Goal: Check status: Check status

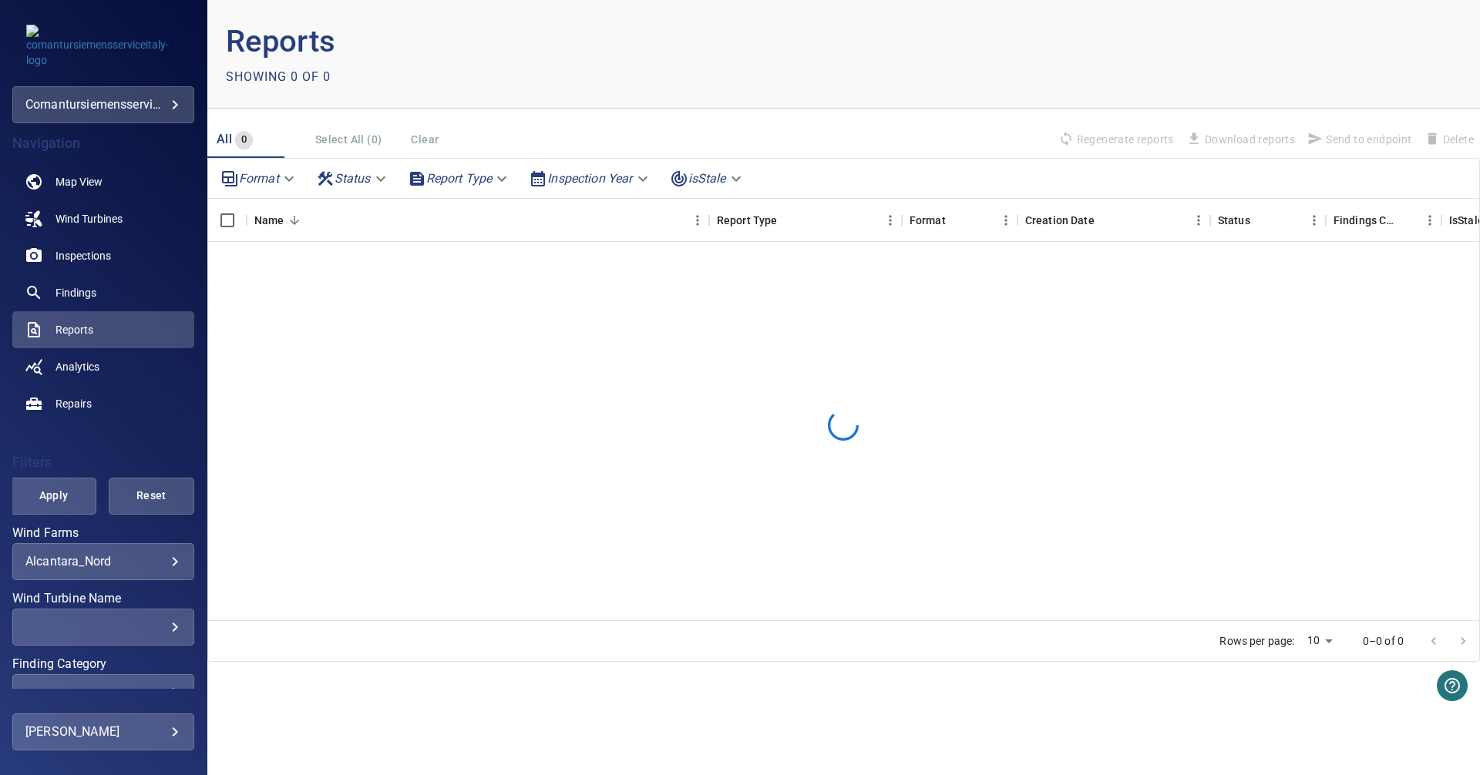
click at [161, 562] on body "**********" at bounding box center [740, 387] width 1480 height 775
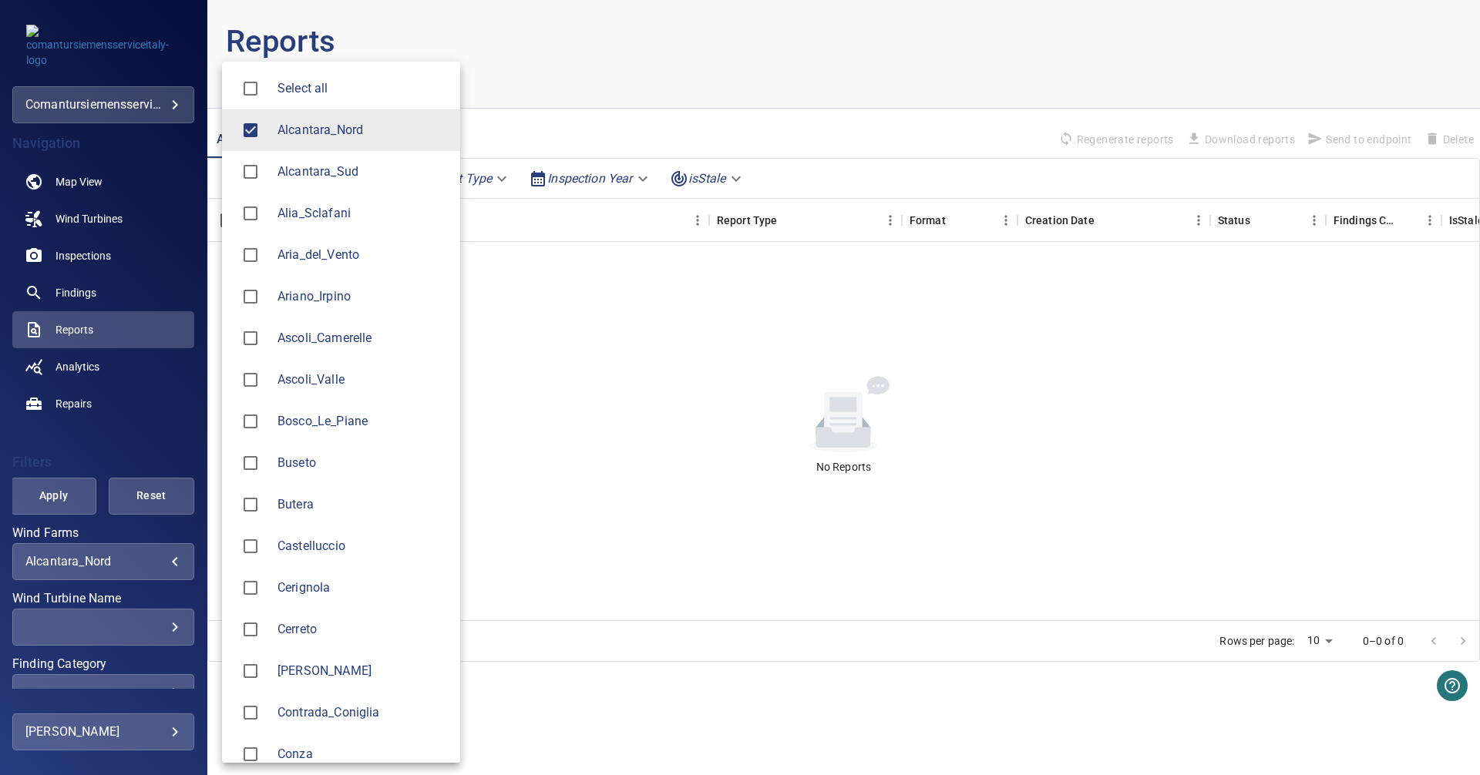
click at [315, 130] on span "Alcantara_Nord" at bounding box center [363, 130] width 170 height 19
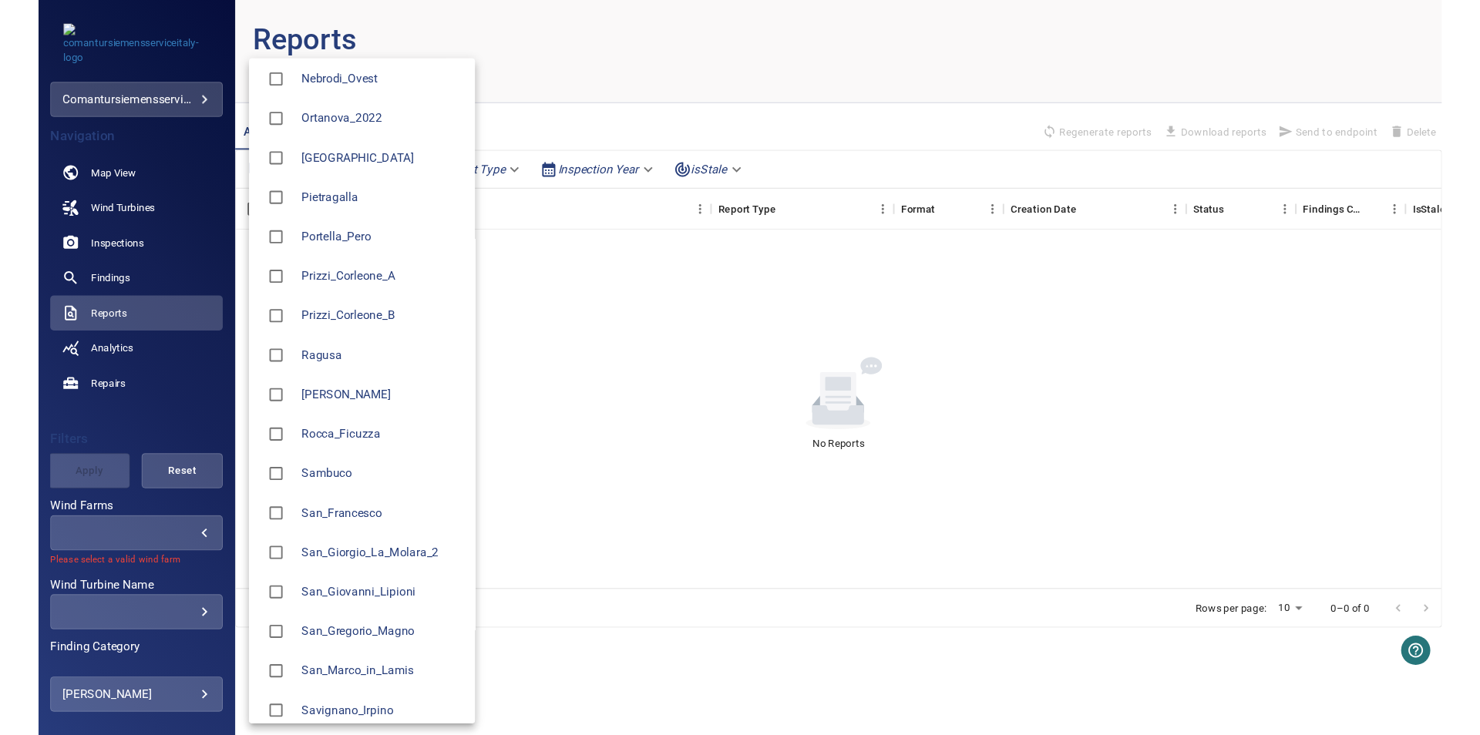
scroll to position [1462, 0]
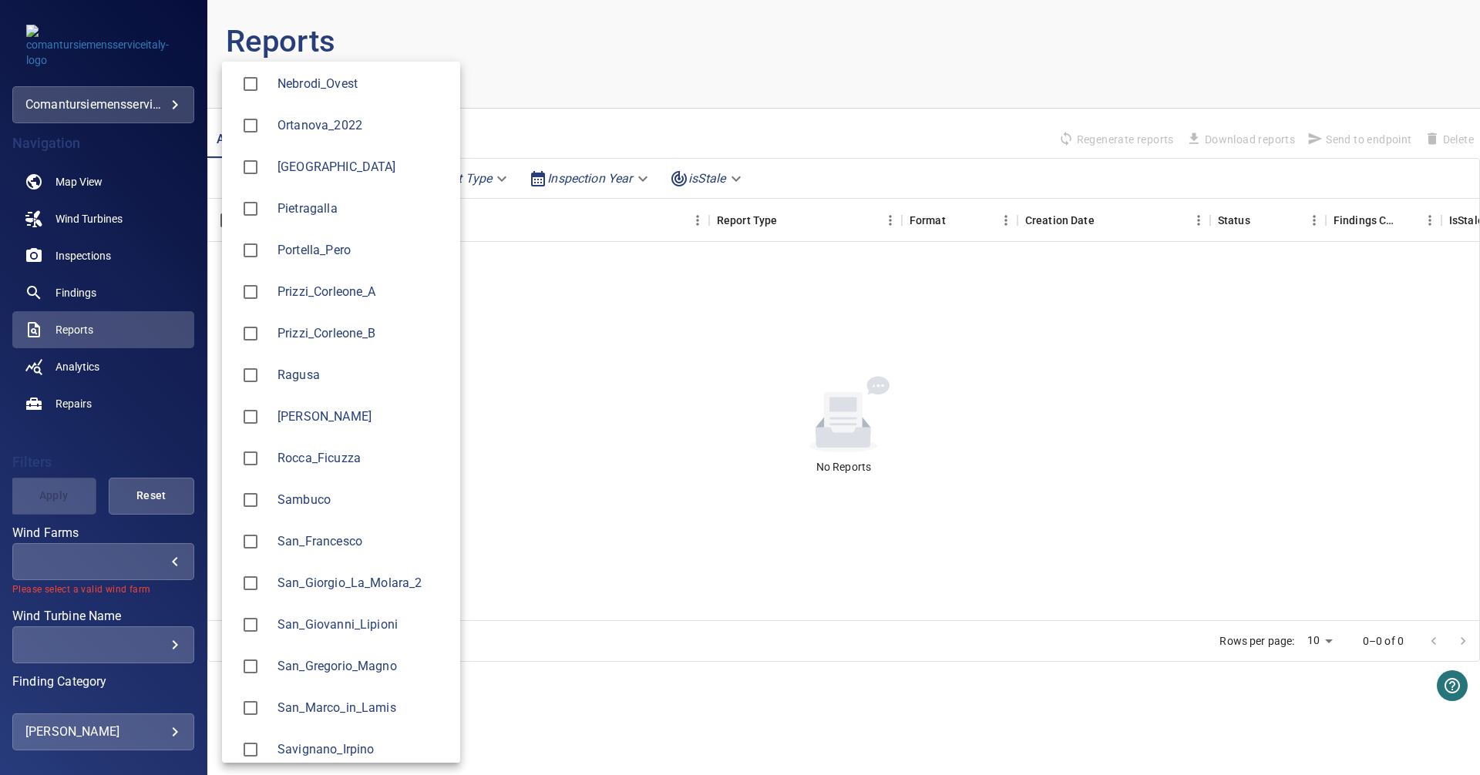
click at [346, 319] on li "Prizzi_Corleone_B" at bounding box center [341, 334] width 238 height 42
type input "**********"
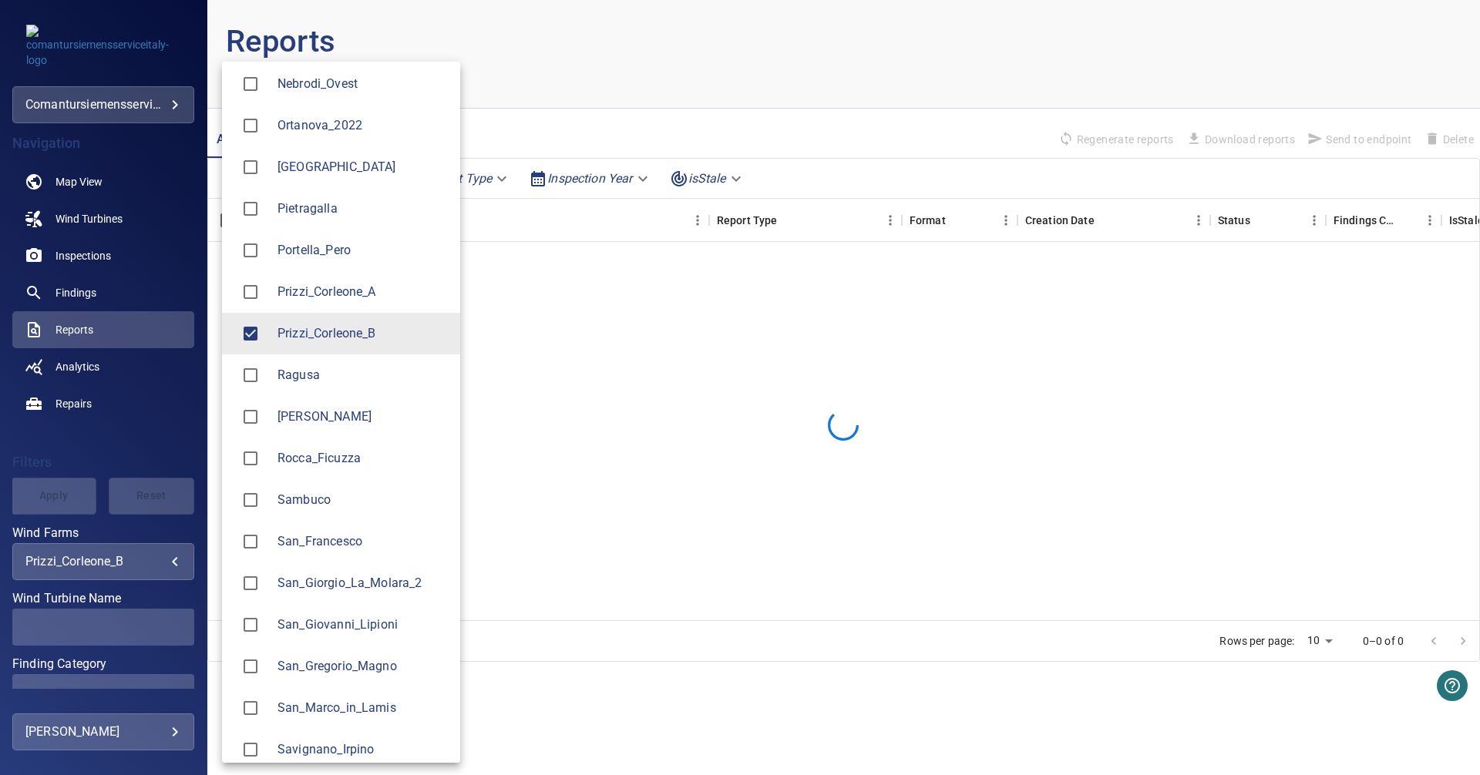
click at [72, 431] on div at bounding box center [740, 387] width 1480 height 775
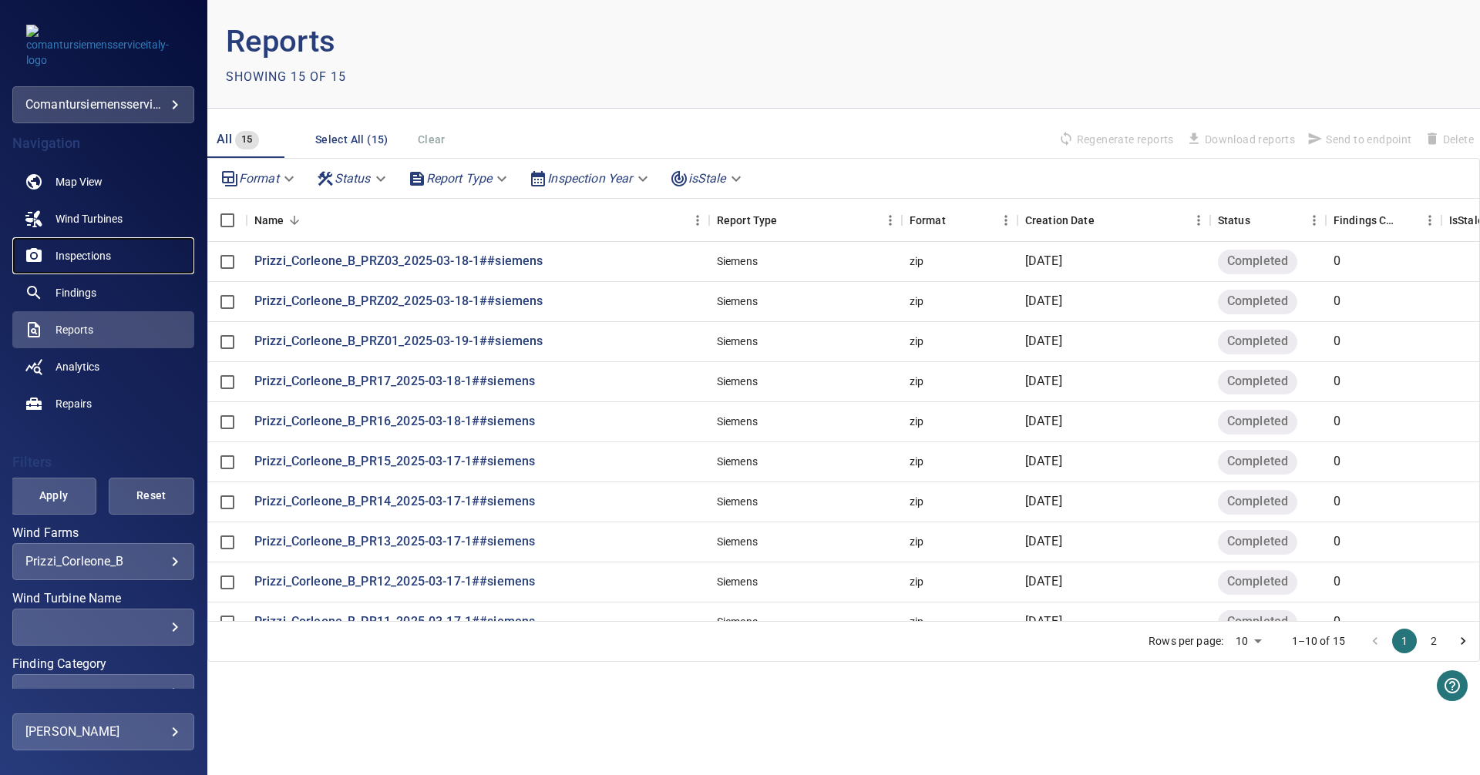
click at [88, 247] on link "Inspections" at bounding box center [103, 255] width 182 height 37
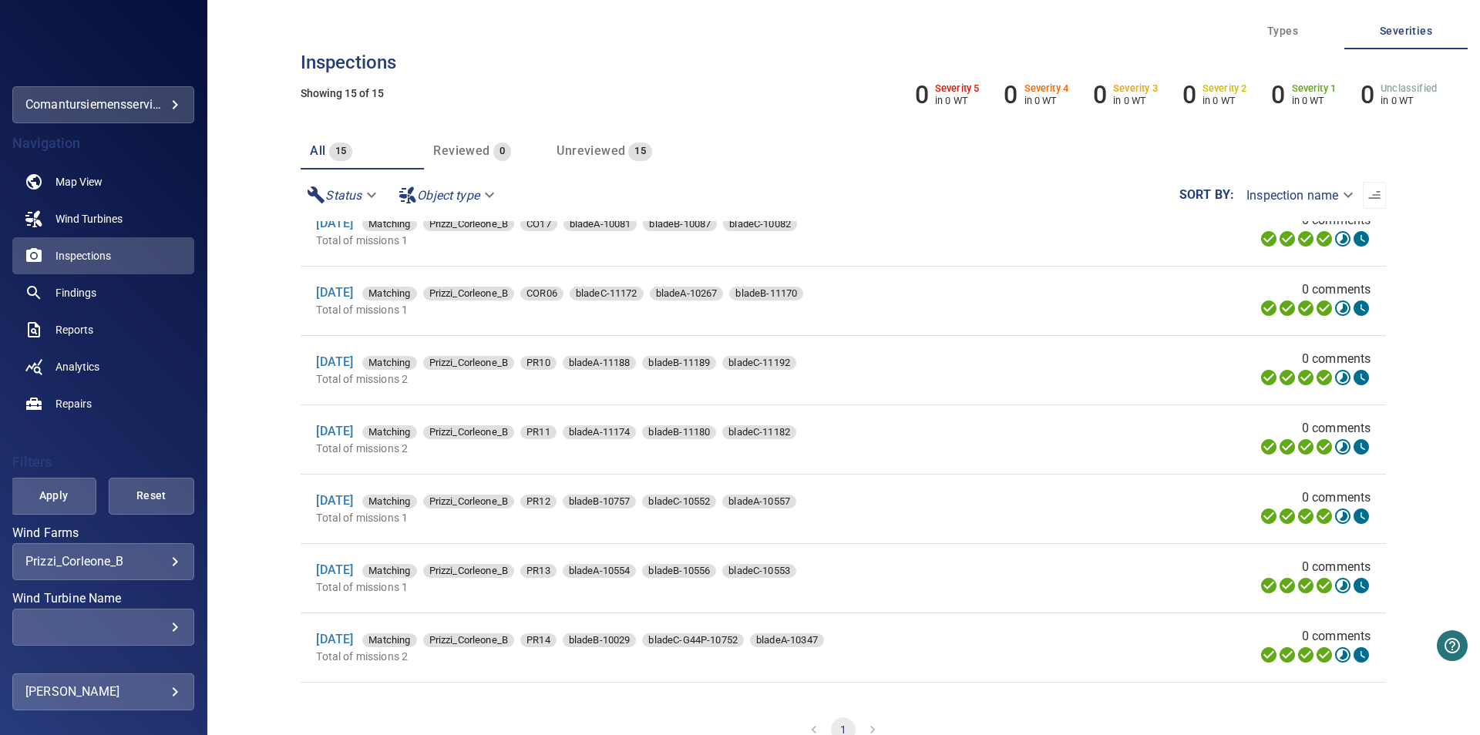
scroll to position [163, 0]
click at [353, 642] on link "[DATE]" at bounding box center [334, 638] width 37 height 15
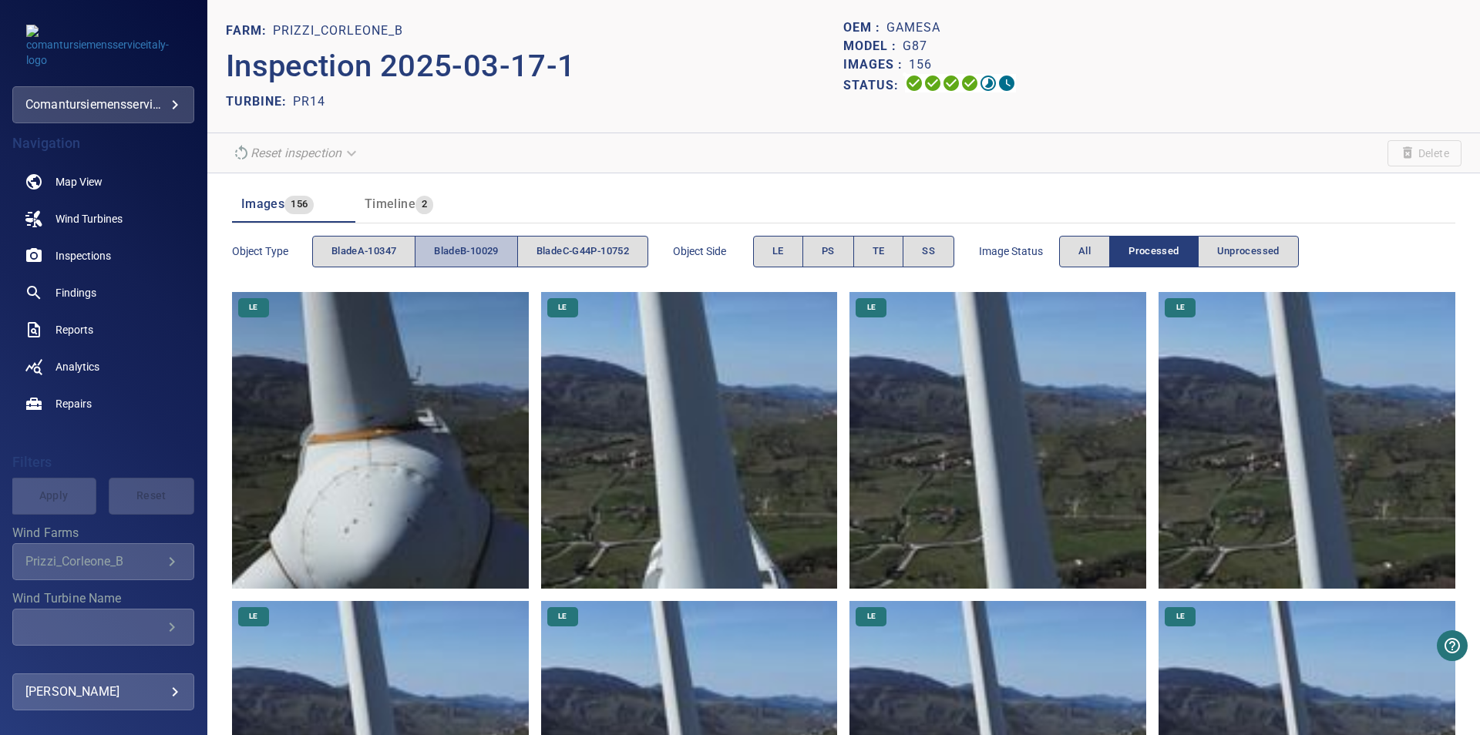
click at [463, 240] on button "bladeB-10029" at bounding box center [466, 252] width 103 height 32
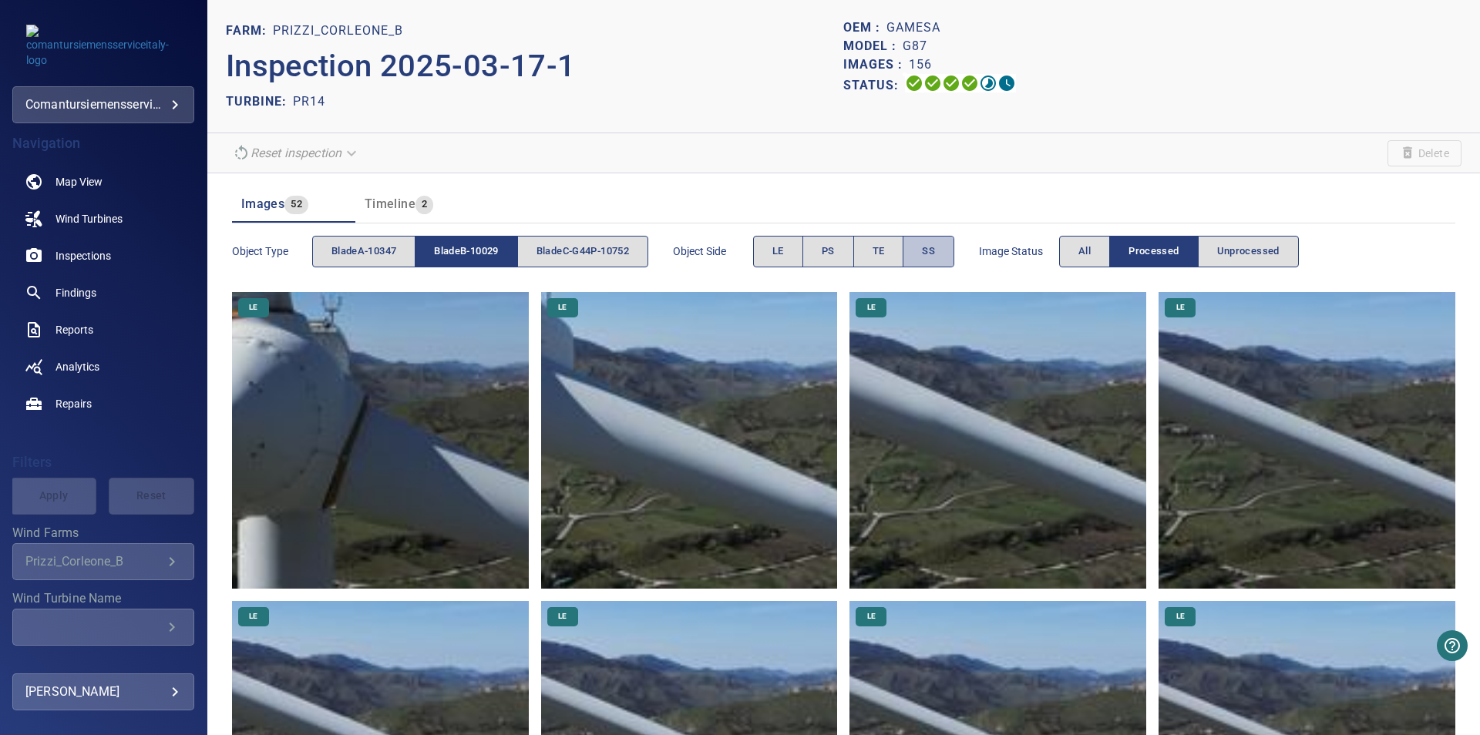
click at [935, 251] on span "SS" at bounding box center [928, 252] width 13 height 18
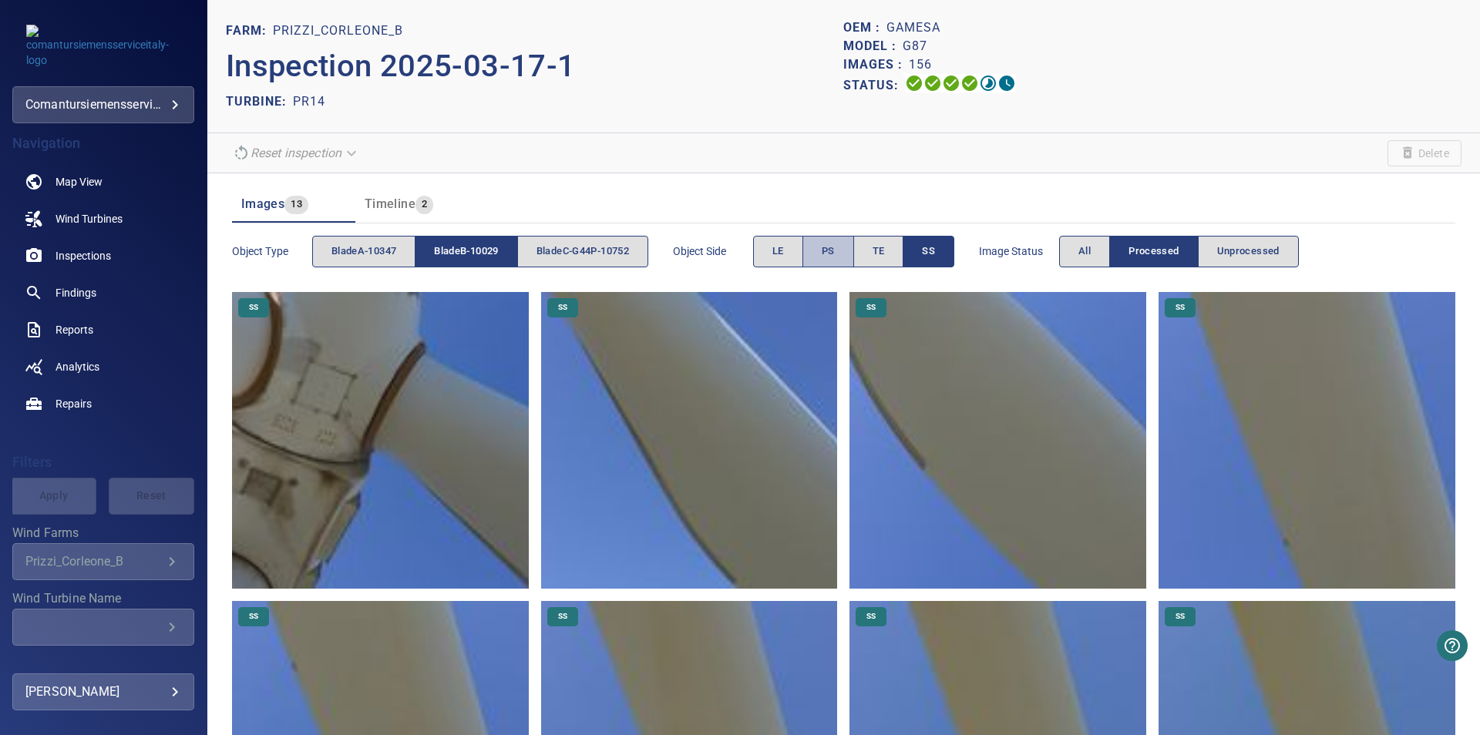
click at [828, 246] on button "PS" at bounding box center [828, 252] width 52 height 32
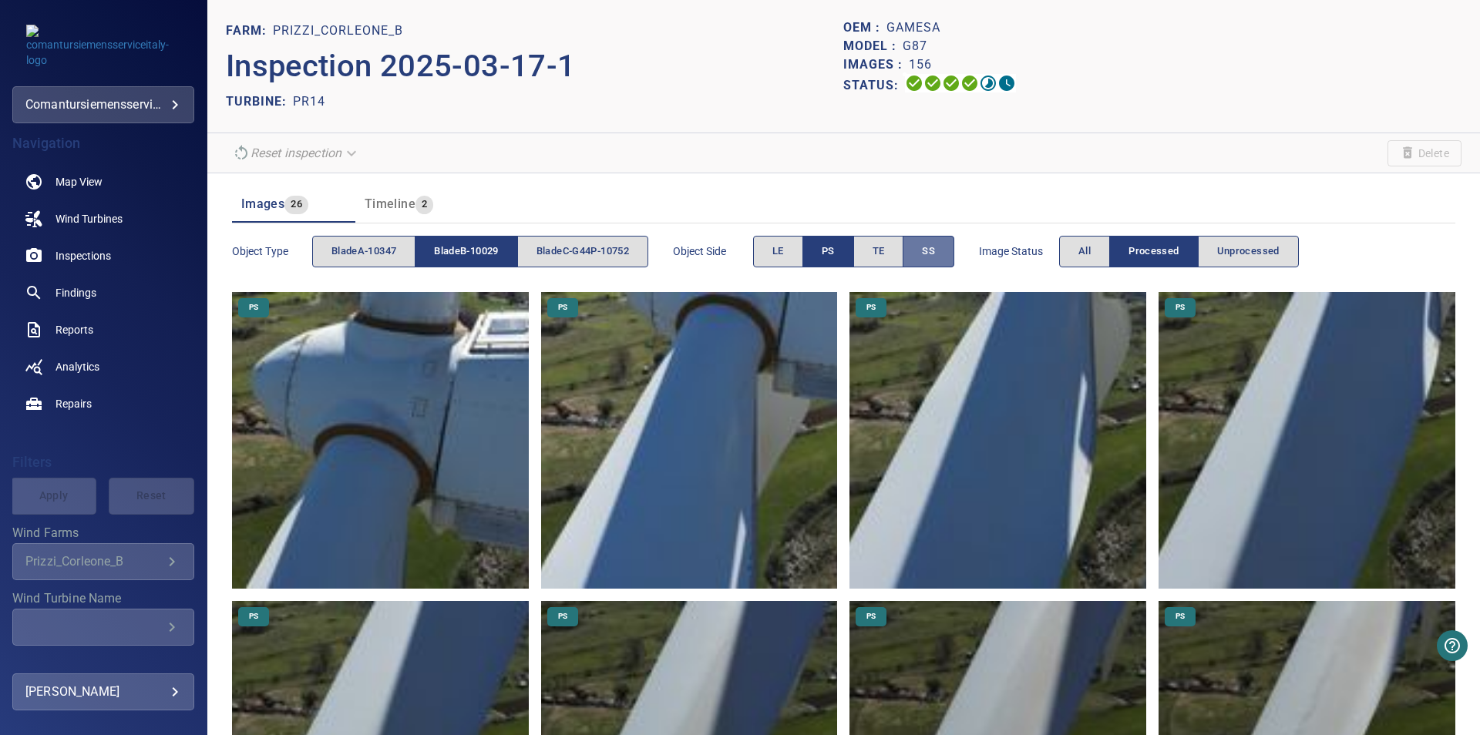
click at [935, 244] on span "SS" at bounding box center [928, 252] width 13 height 18
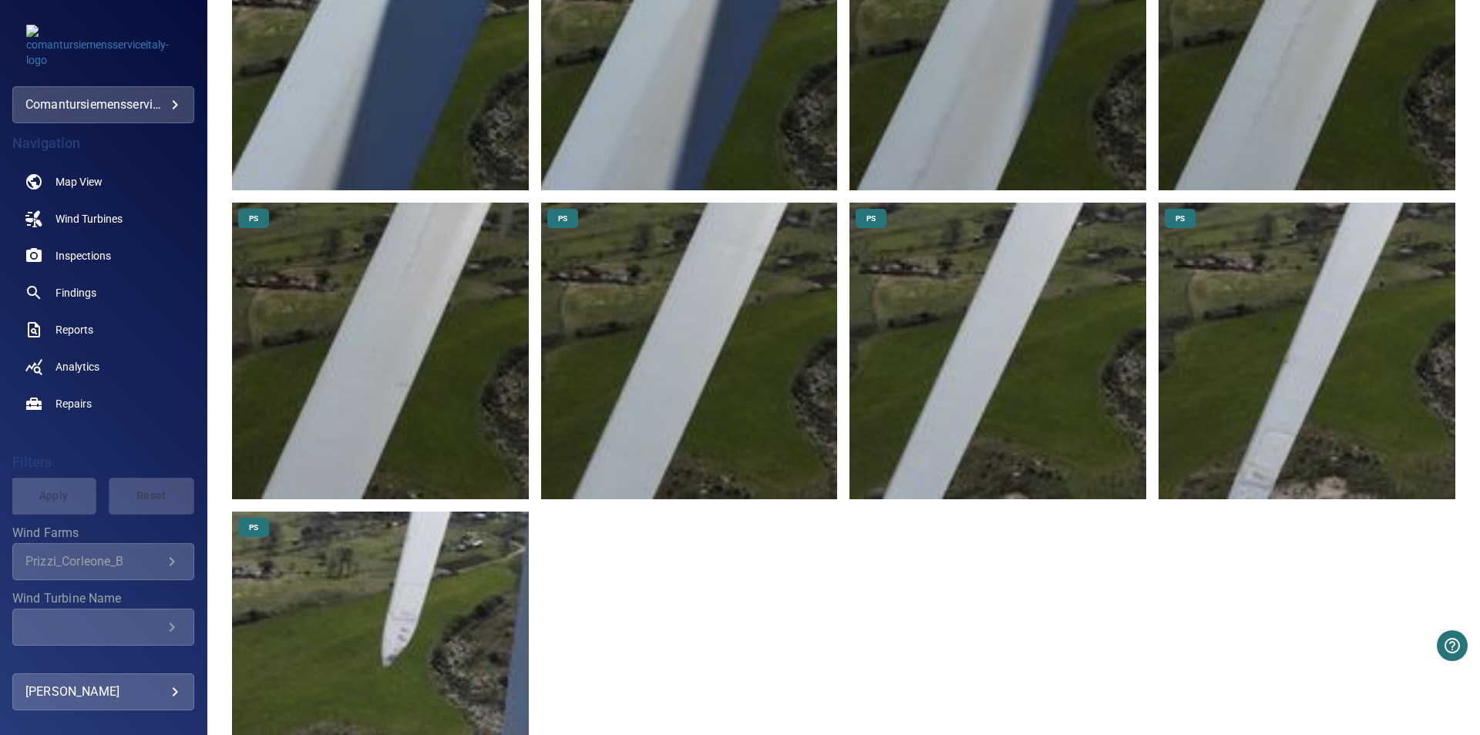
scroll to position [806, 0]
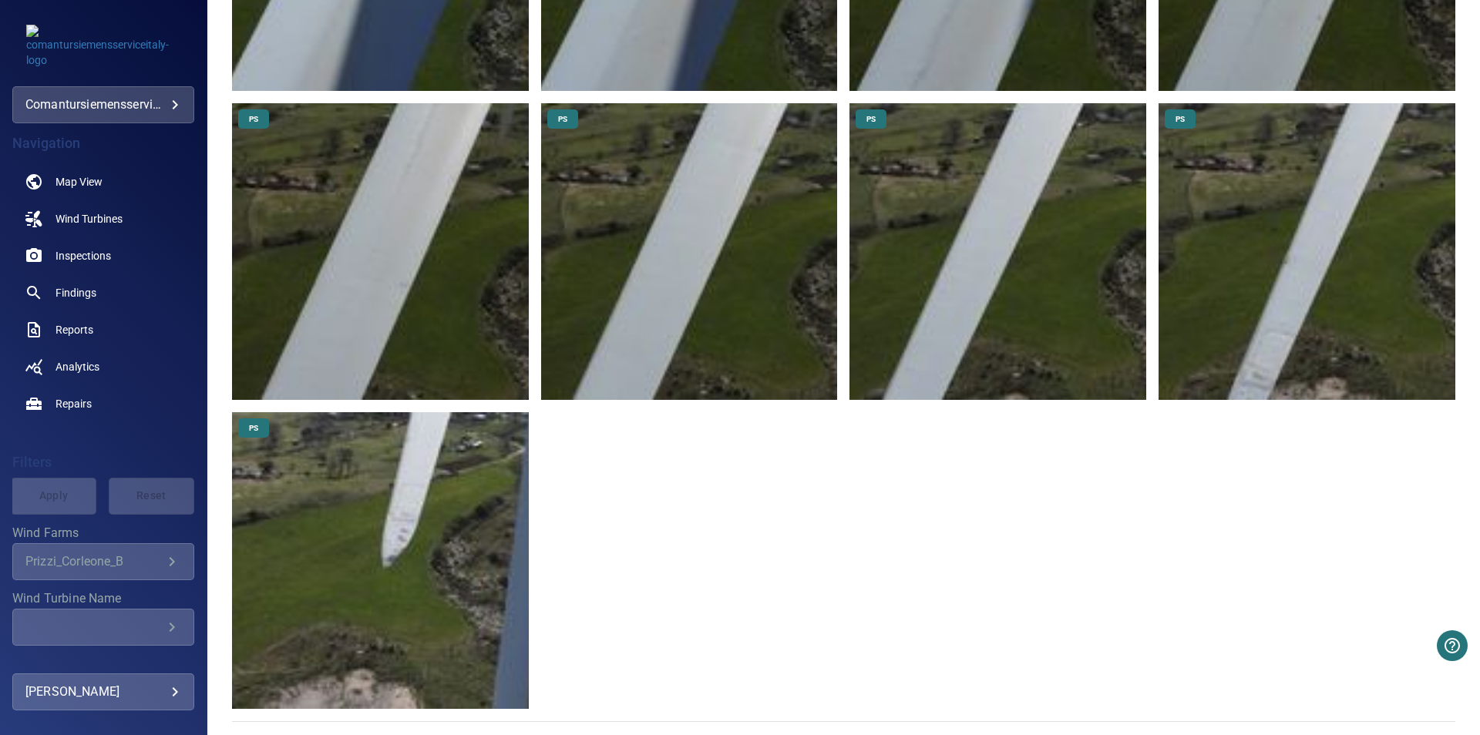
click at [453, 563] on img at bounding box center [380, 560] width 297 height 297
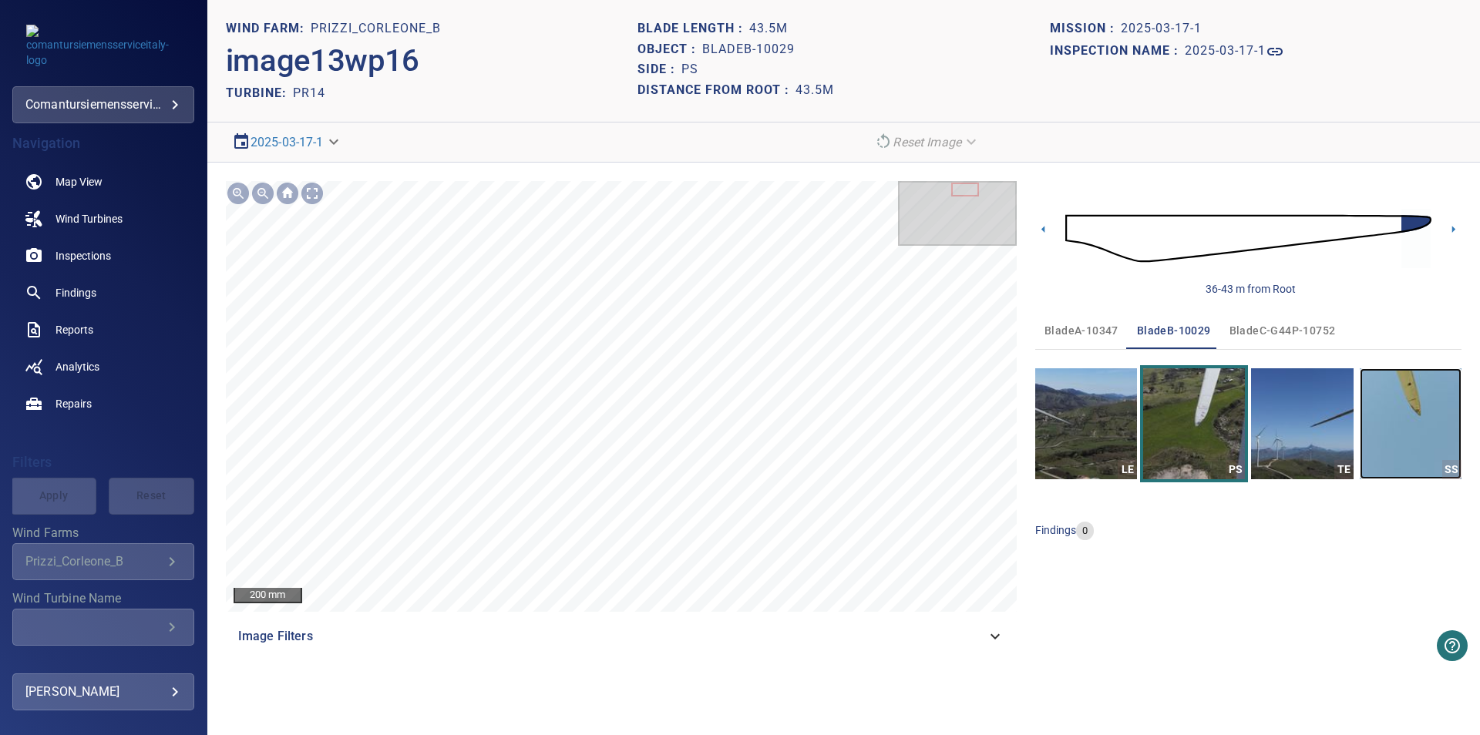
click at [1445, 415] on img "button" at bounding box center [1411, 423] width 102 height 111
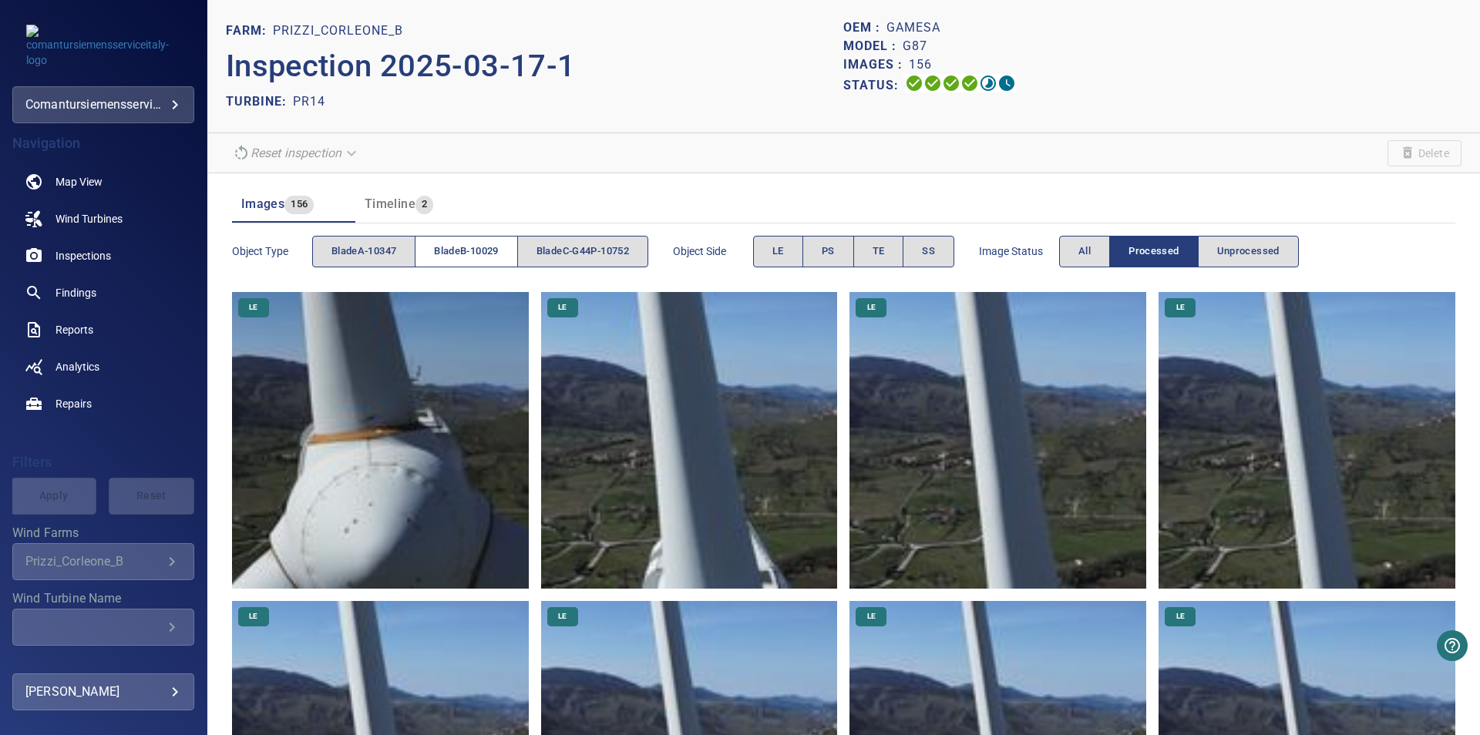
click at [481, 251] on span "bladeB-10029" at bounding box center [466, 252] width 64 height 18
